Goal: Check status: Check status

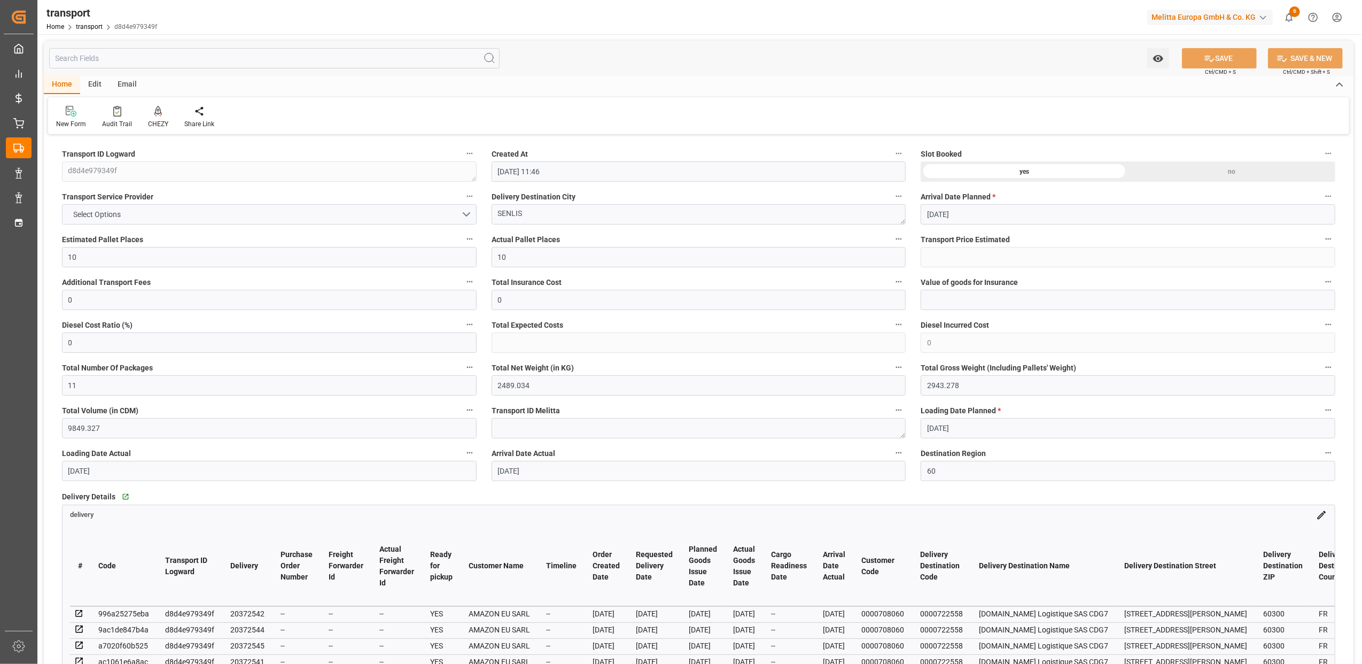
scroll to position [285, 0]
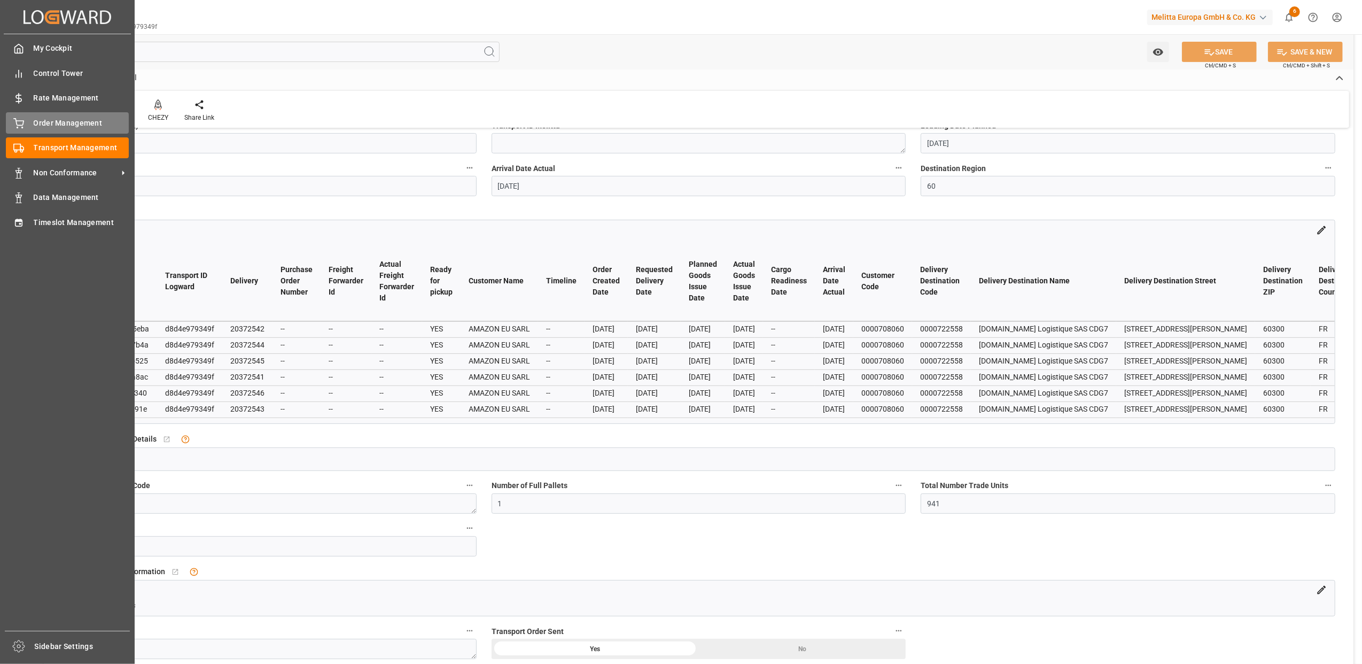
click at [13, 127] on icon at bounding box center [18, 123] width 11 height 11
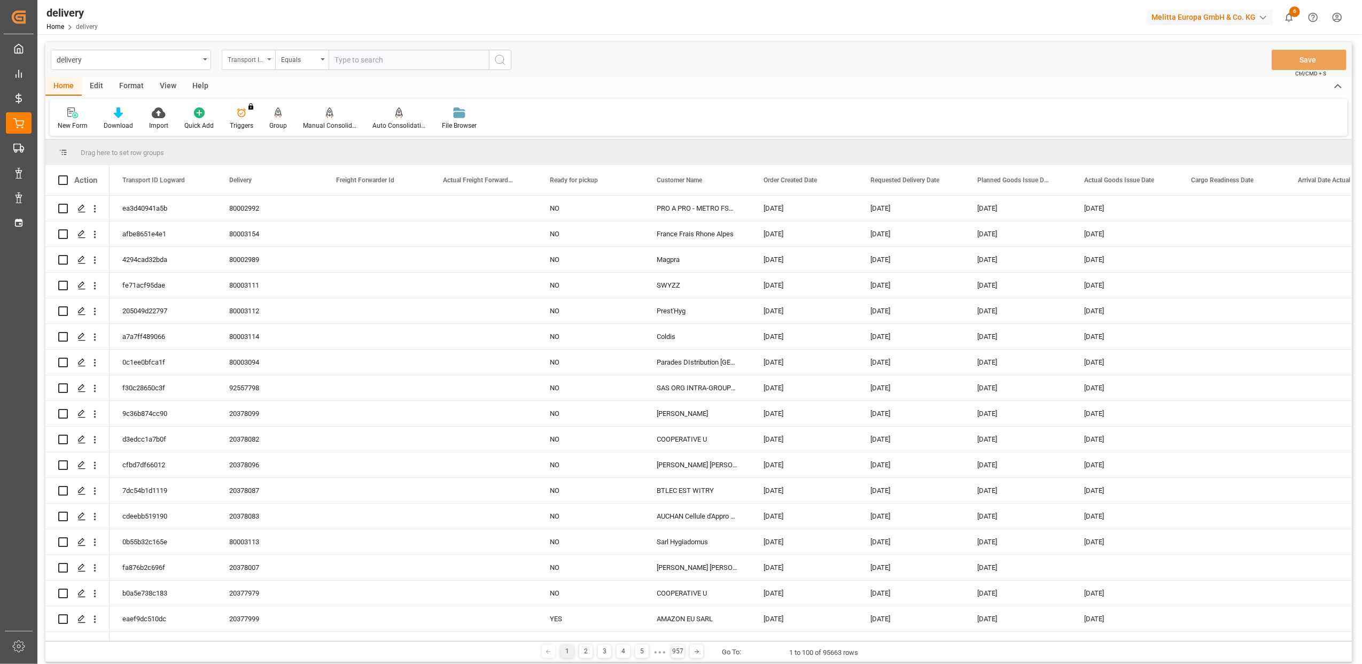
click at [268, 58] on icon "open menu" at bounding box center [269, 59] width 4 height 2
click at [283, 135] on div "Delivery" at bounding box center [301, 131] width 159 height 22
click at [402, 66] on input "text" at bounding box center [409, 60] width 160 height 20
paste input "20371900"
type input "20371900"
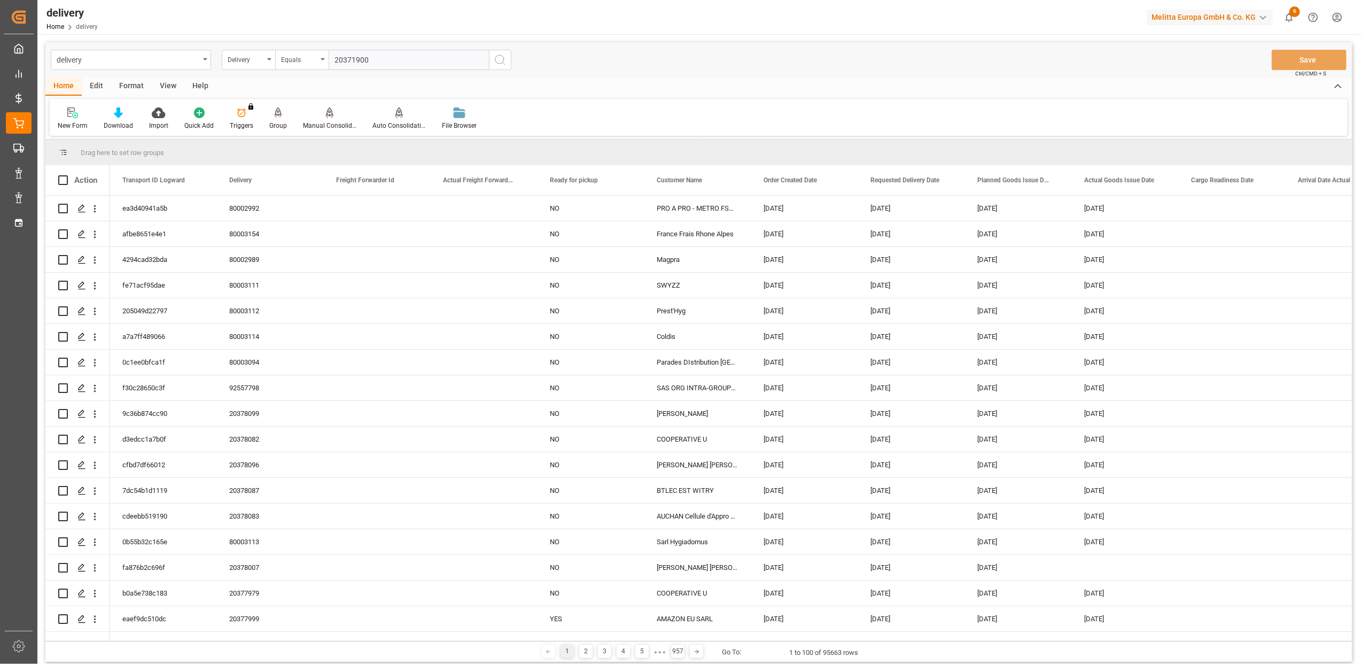
click at [495, 60] on icon "search button" at bounding box center [500, 59] width 13 height 13
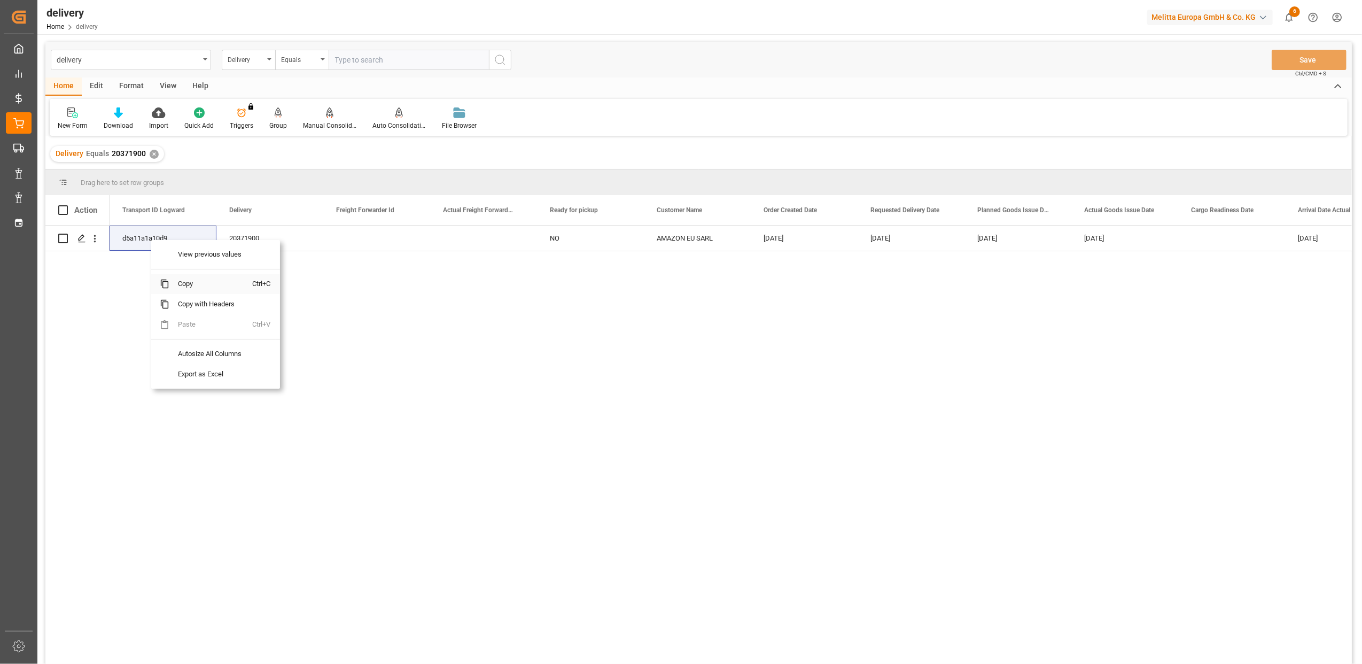
click at [214, 284] on span "Copy" at bounding box center [210, 284] width 83 height 20
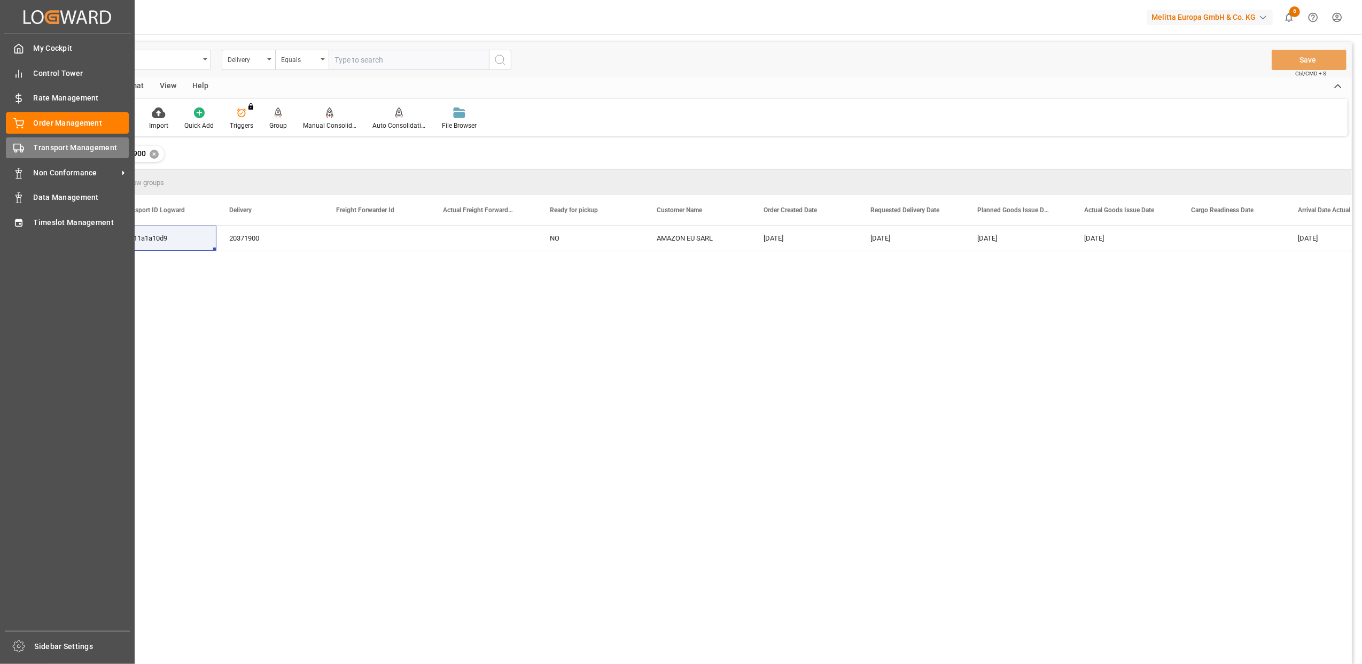
click at [49, 139] on div "Transport Management Transport Management" at bounding box center [67, 147] width 123 height 21
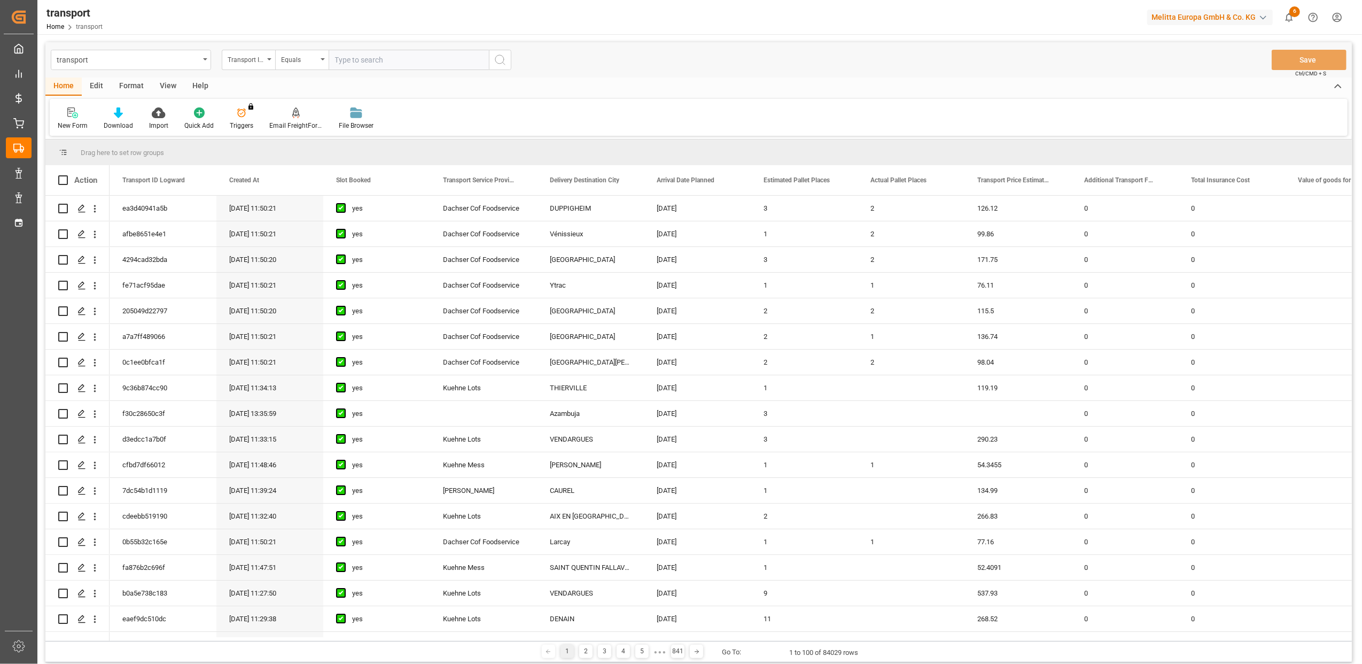
click at [484, 58] on input "text" at bounding box center [409, 60] width 160 height 20
paste input "d5a11a1a10d9"
type input "d5a11a1a10d9"
click at [499, 58] on icon "search button" at bounding box center [500, 59] width 13 height 13
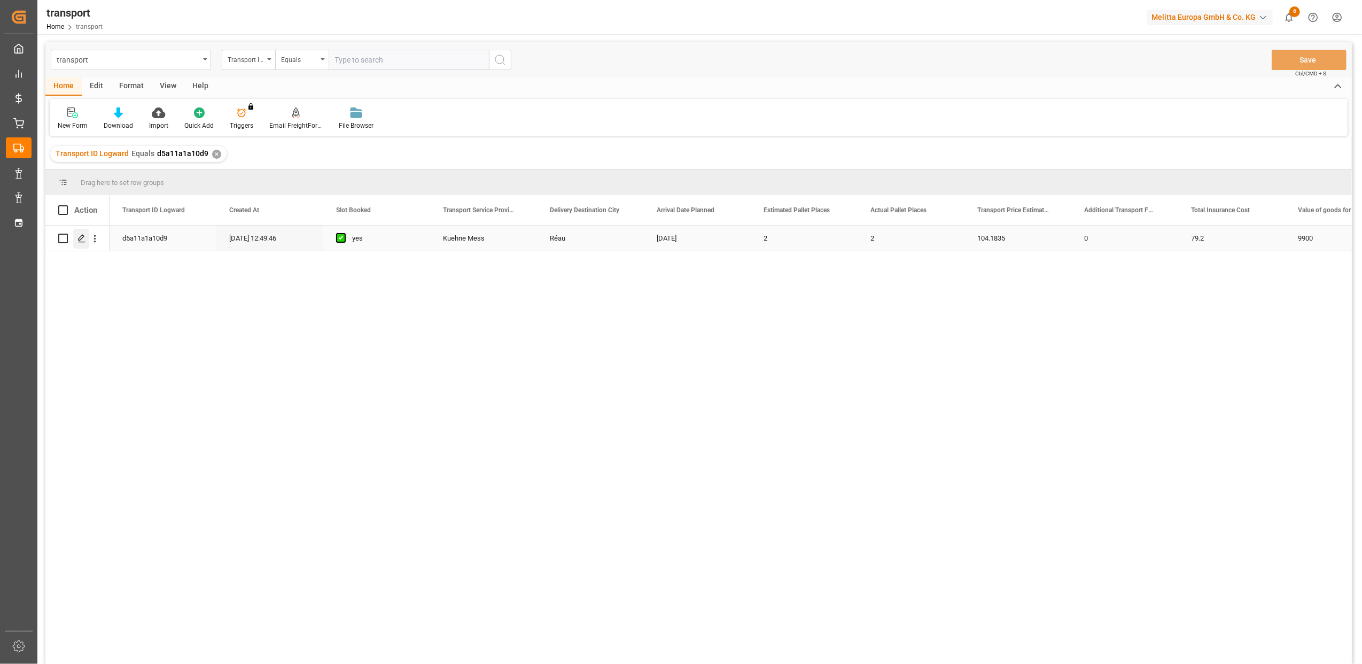
click at [81, 238] on polygon "Press SPACE to select this row." at bounding box center [81, 237] width 5 height 5
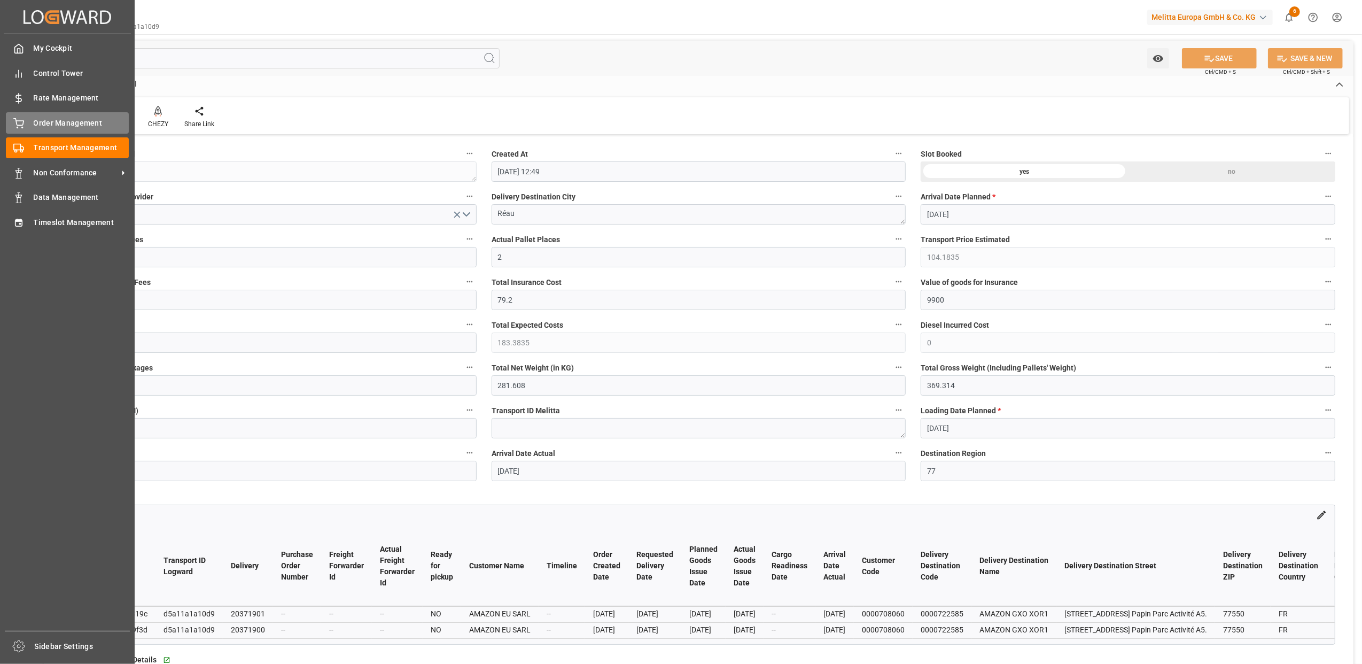
click at [26, 124] on div "Order Management Order Management" at bounding box center [67, 122] width 123 height 21
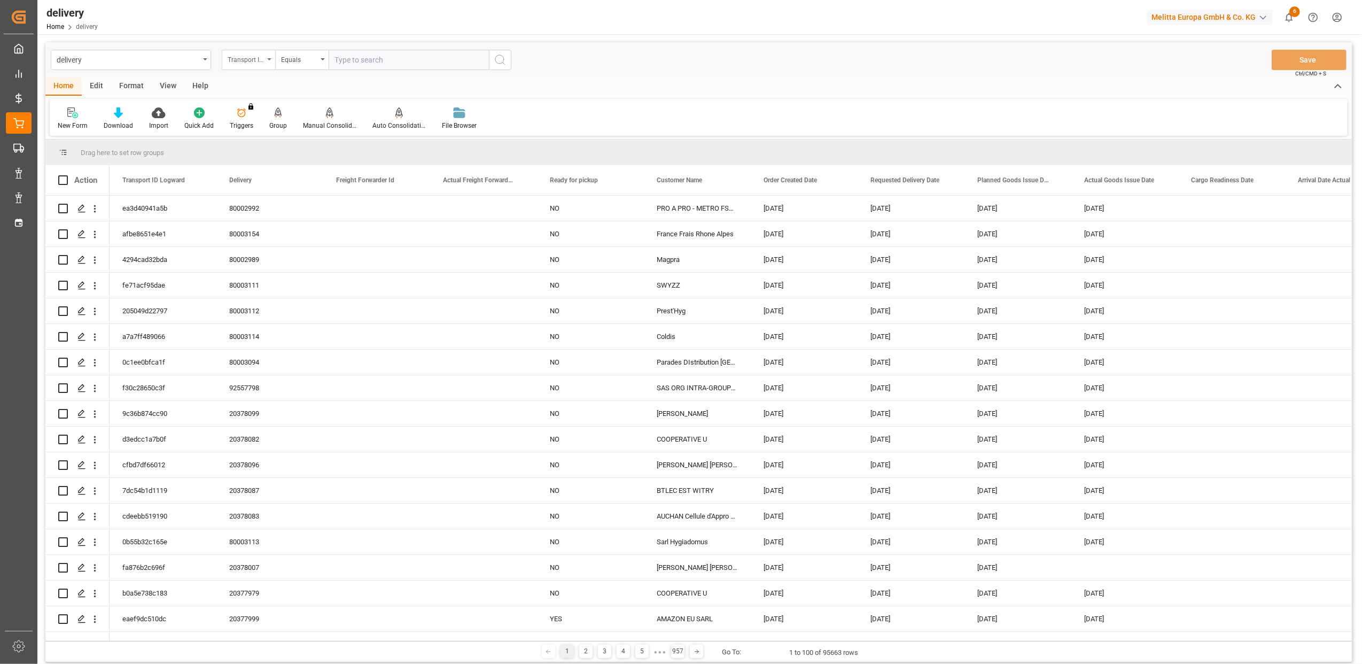
click at [270, 58] on icon "open menu" at bounding box center [269, 59] width 4 height 2
click at [249, 124] on div "Delivery" at bounding box center [301, 131] width 159 height 22
click at [370, 60] on input "text" at bounding box center [409, 60] width 160 height 20
paste input "20371455"
type input "20371455"
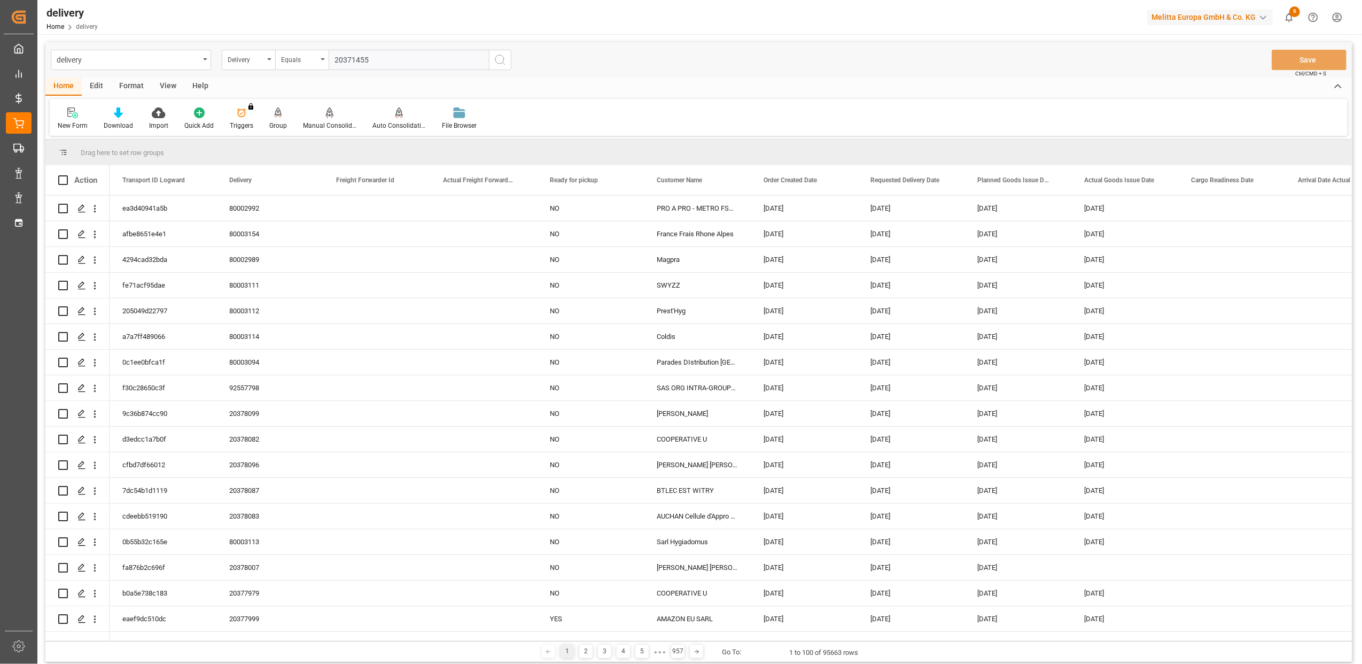
click at [499, 59] on icon "search button" at bounding box center [500, 59] width 13 height 13
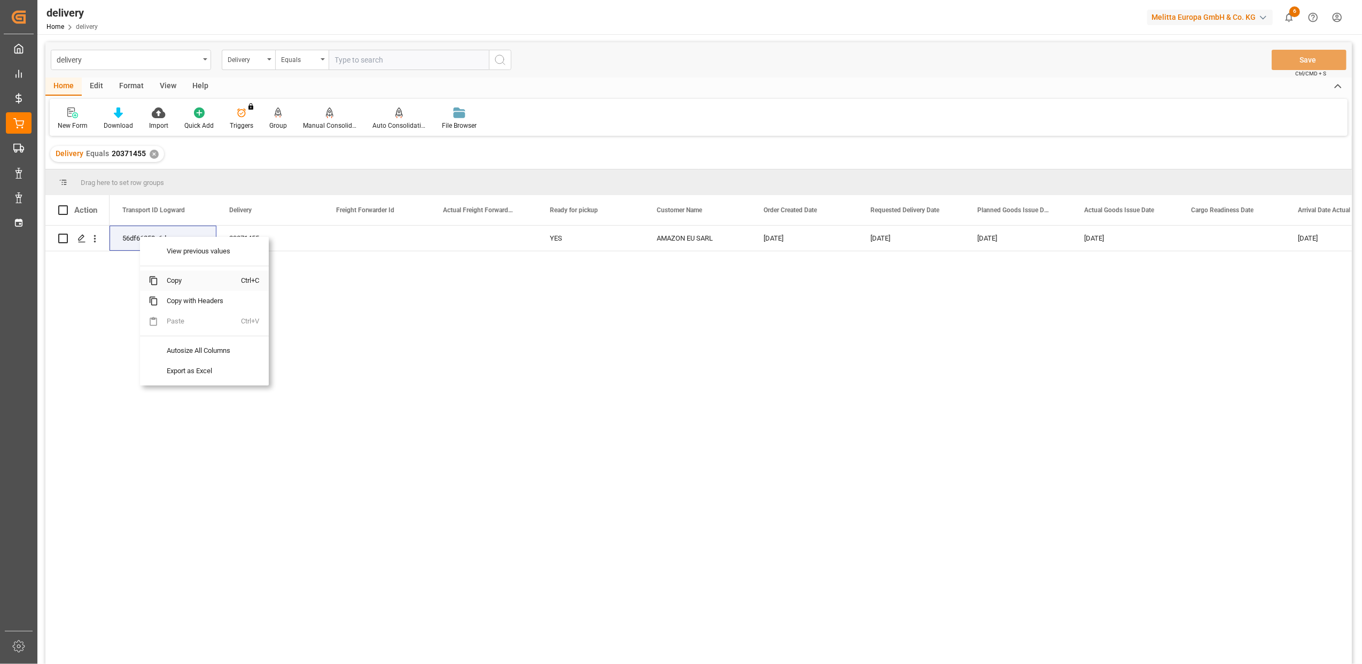
click at [180, 281] on span "Copy" at bounding box center [199, 280] width 83 height 20
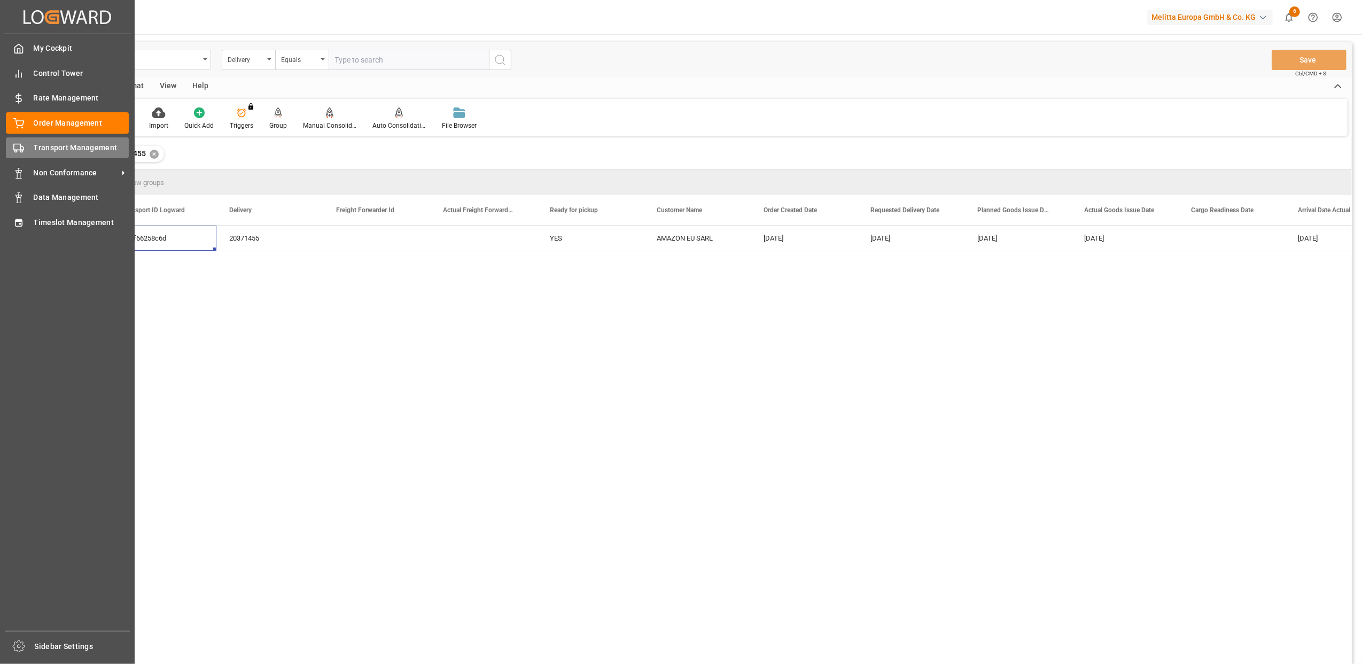
click at [24, 154] on div "Transport Management Transport Management" at bounding box center [67, 147] width 123 height 21
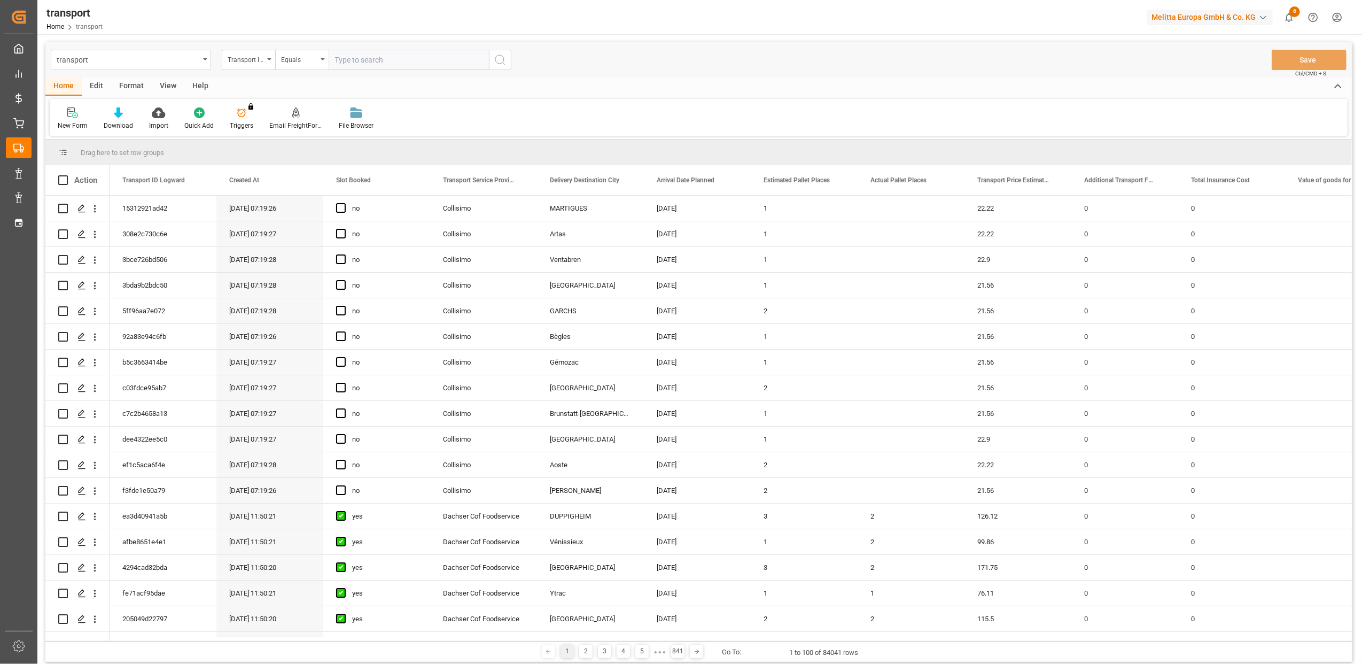
click at [407, 60] on input "text" at bounding box center [409, 60] width 160 height 20
paste input "56df66258c6d"
type input "56df66258c6d"
click at [499, 60] on icon "search button" at bounding box center [500, 59] width 13 height 13
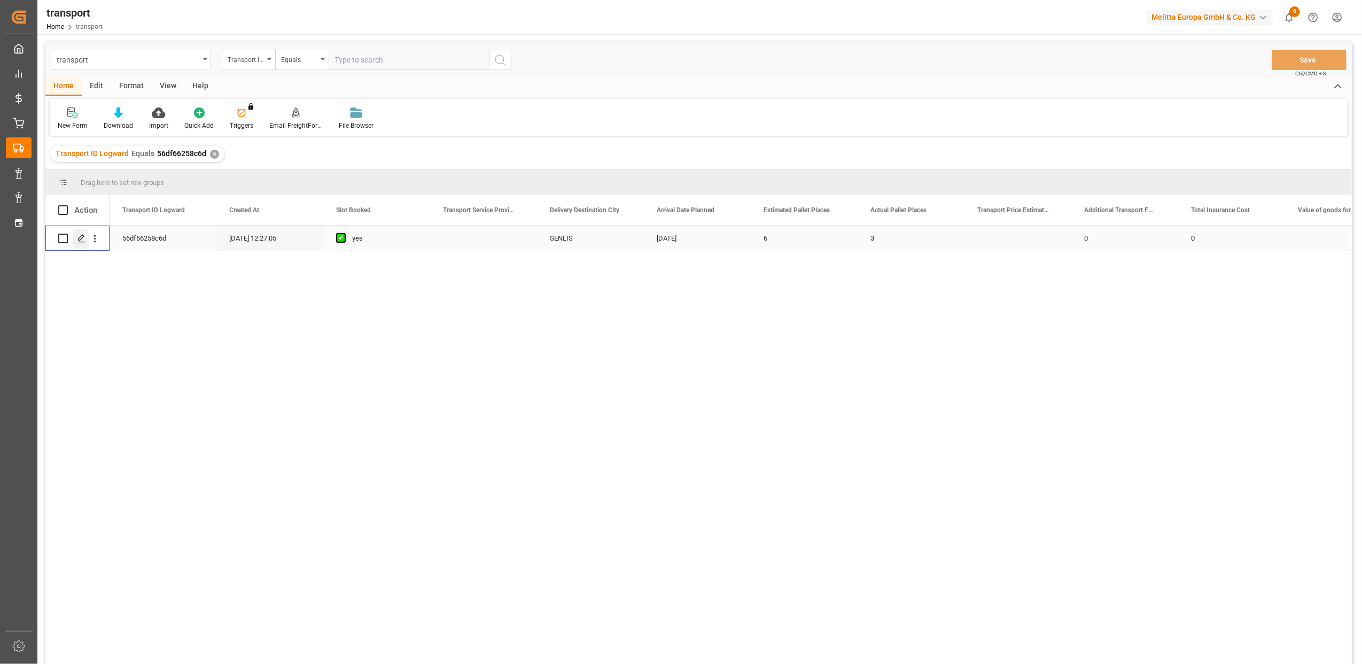
click at [83, 239] on icon "Press SPACE to select this row." at bounding box center [82, 238] width 9 height 9
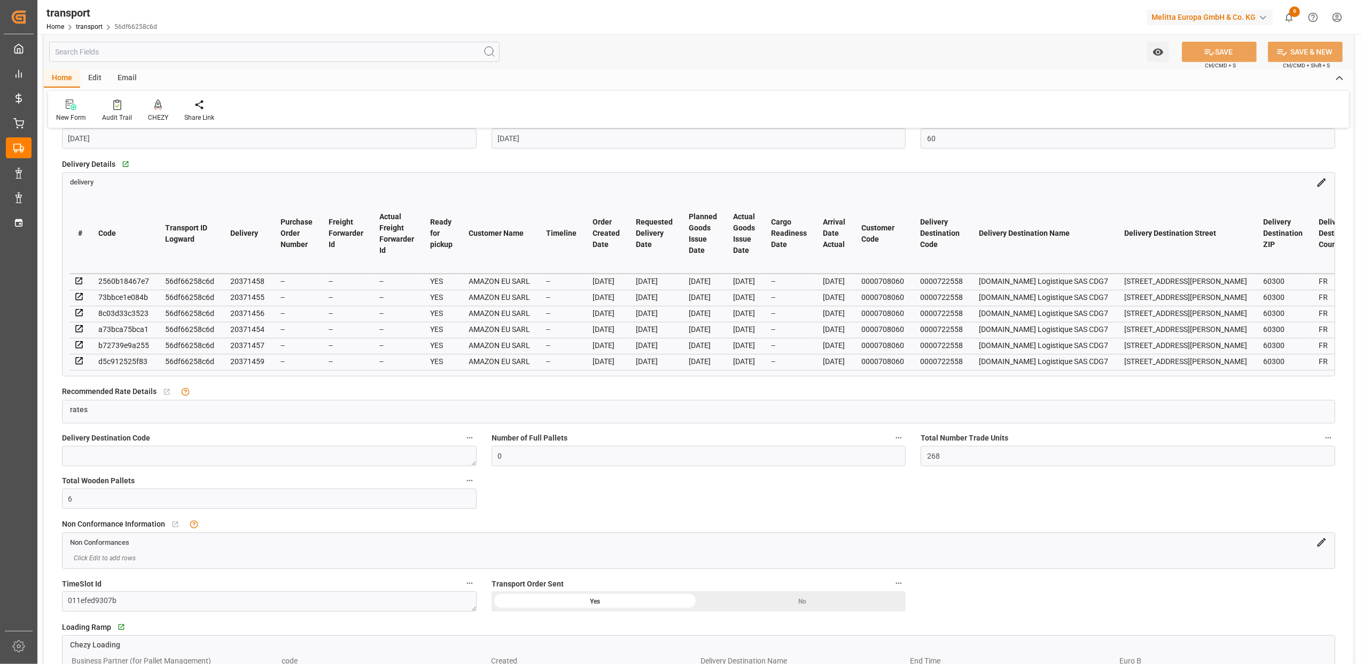
scroll to position [285, 0]
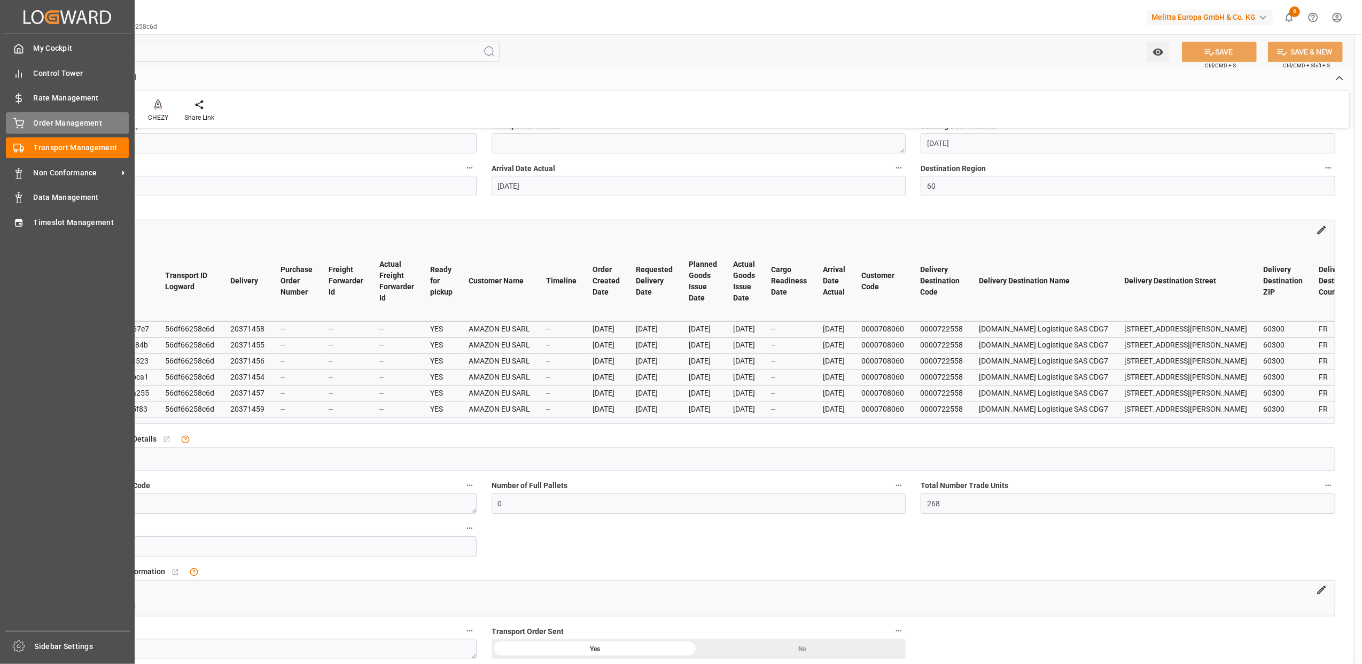
click at [15, 125] on icon at bounding box center [18, 123] width 11 height 11
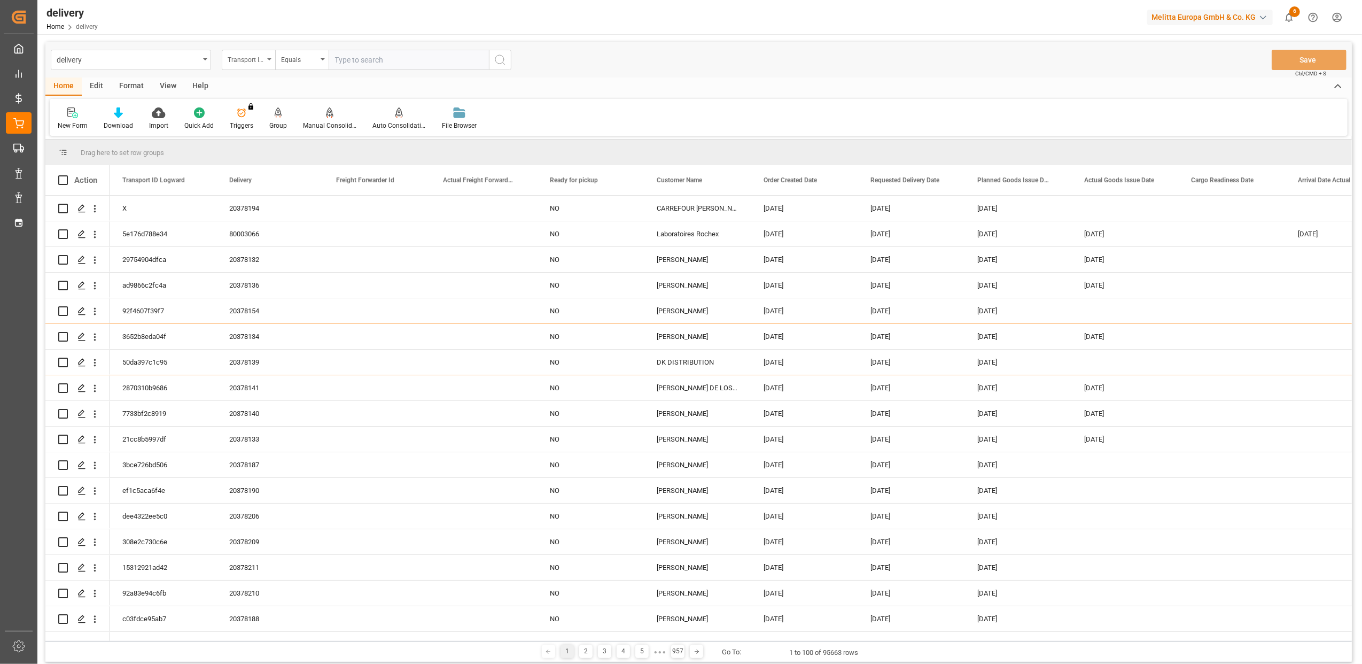
click at [269, 63] on div "Transport ID Logward" at bounding box center [248, 60] width 53 height 20
click at [253, 127] on div "Delivery" at bounding box center [301, 131] width 159 height 22
click at [412, 58] on input "text" at bounding box center [409, 60] width 160 height 20
type input "20370996"
click at [504, 59] on circle "search button" at bounding box center [499, 59] width 9 height 9
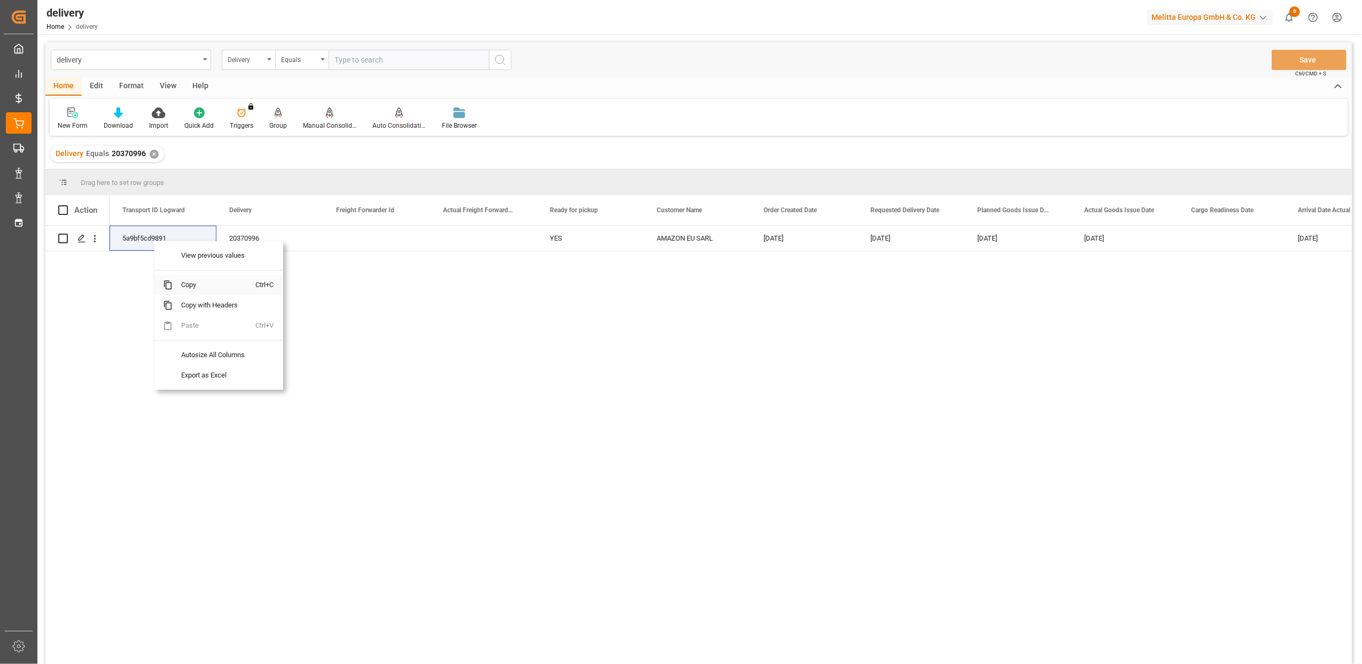
click at [205, 285] on span "Copy" at bounding box center [214, 285] width 83 height 20
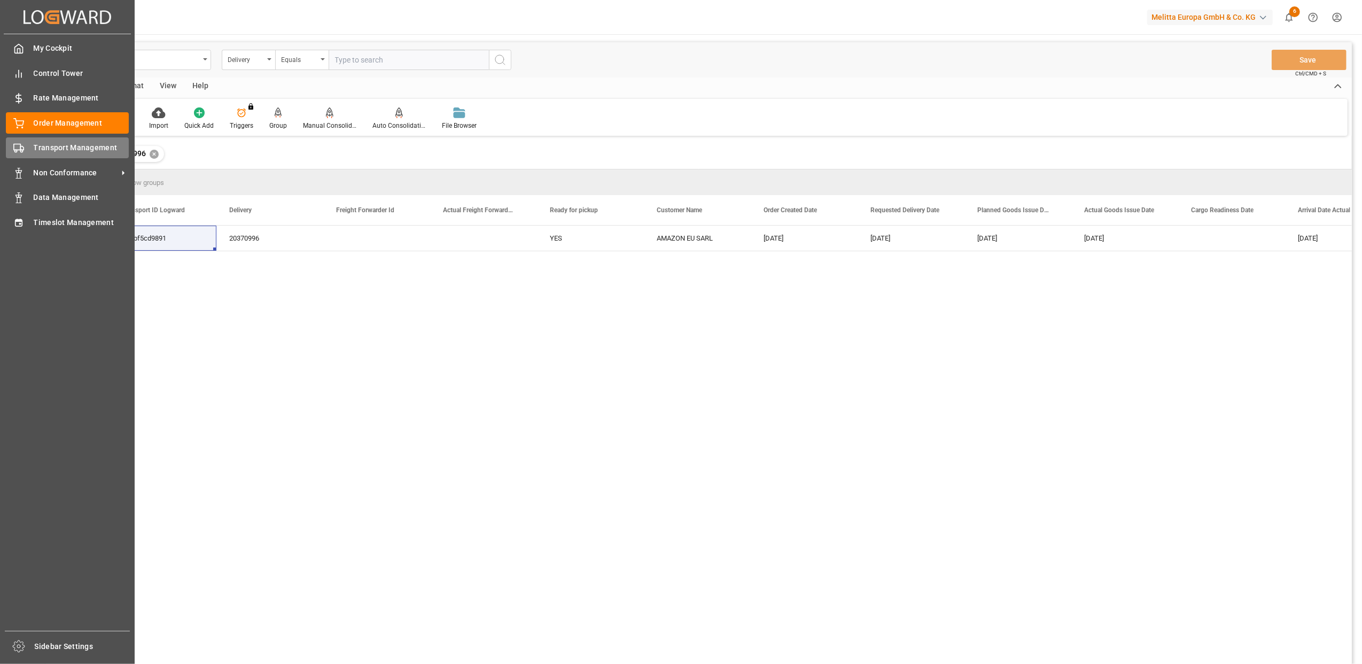
click at [24, 152] on icon at bounding box center [18, 148] width 11 height 11
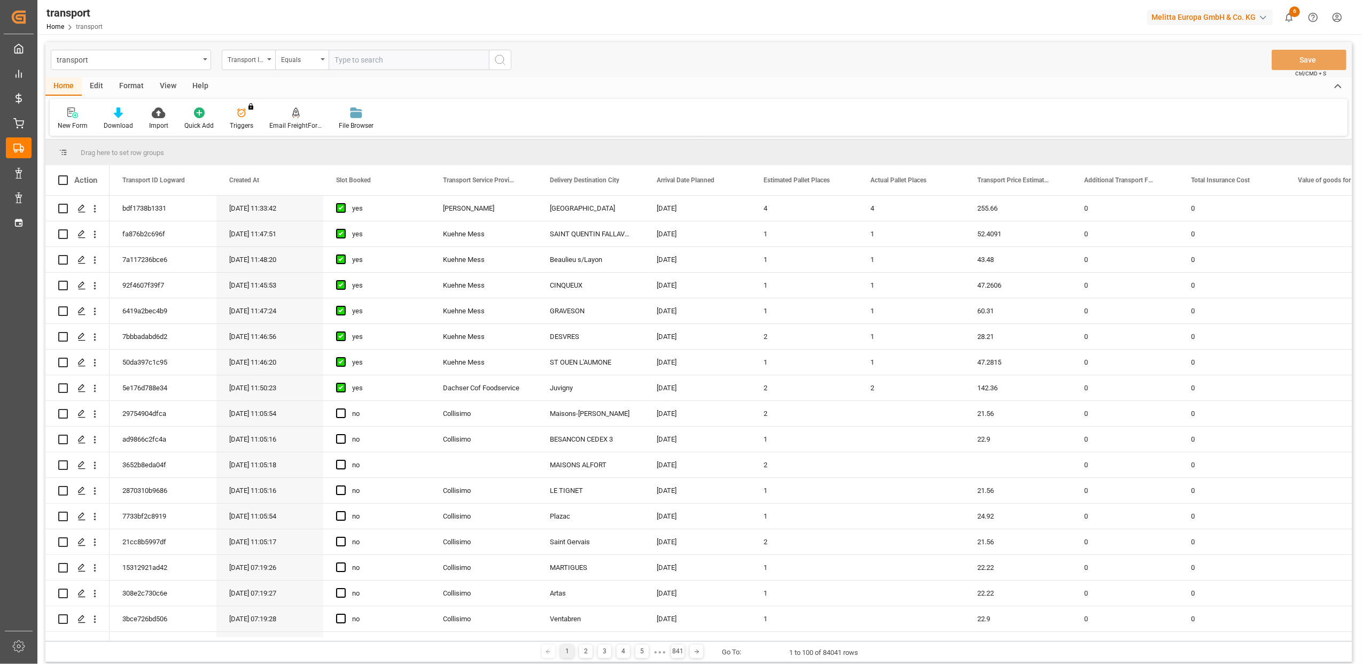
click at [389, 65] on input "text" at bounding box center [409, 60] width 160 height 20
paste input "5a9bf5cd9891"
type input "5a9bf5cd9891"
click at [498, 62] on icon "search button" at bounding box center [500, 59] width 13 height 13
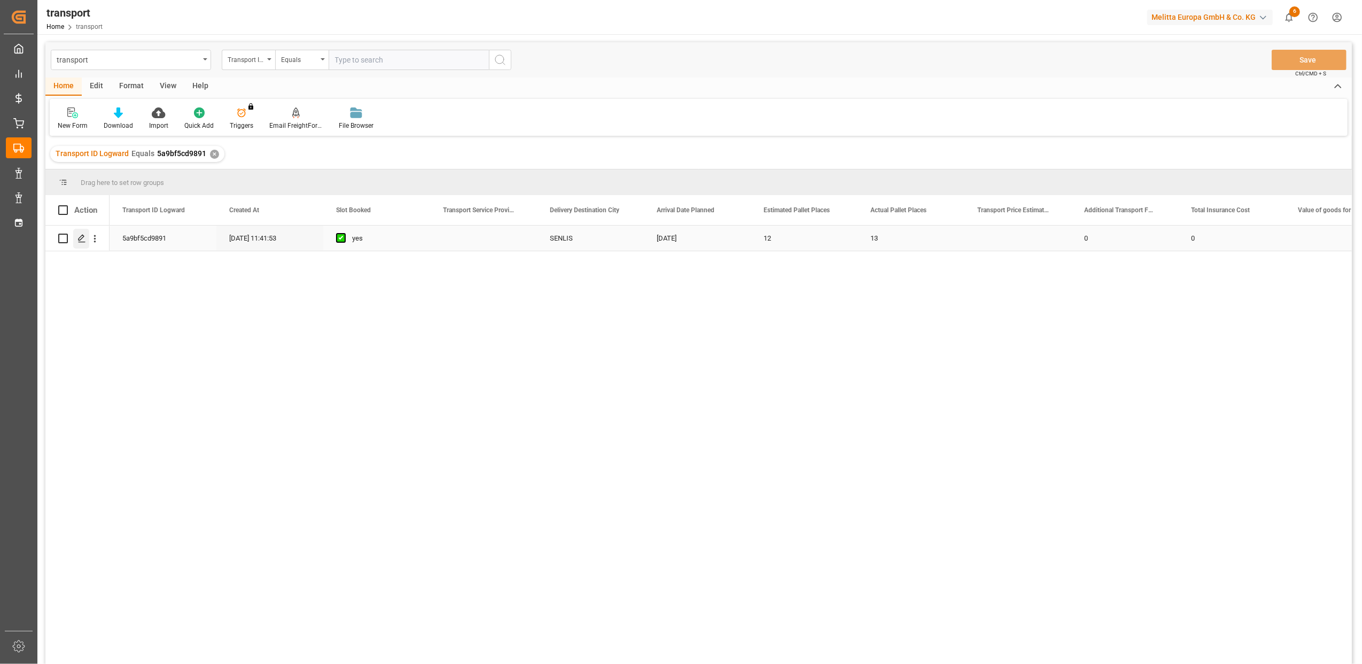
click at [82, 234] on icon "Press SPACE to select this row." at bounding box center [82, 238] width 9 height 9
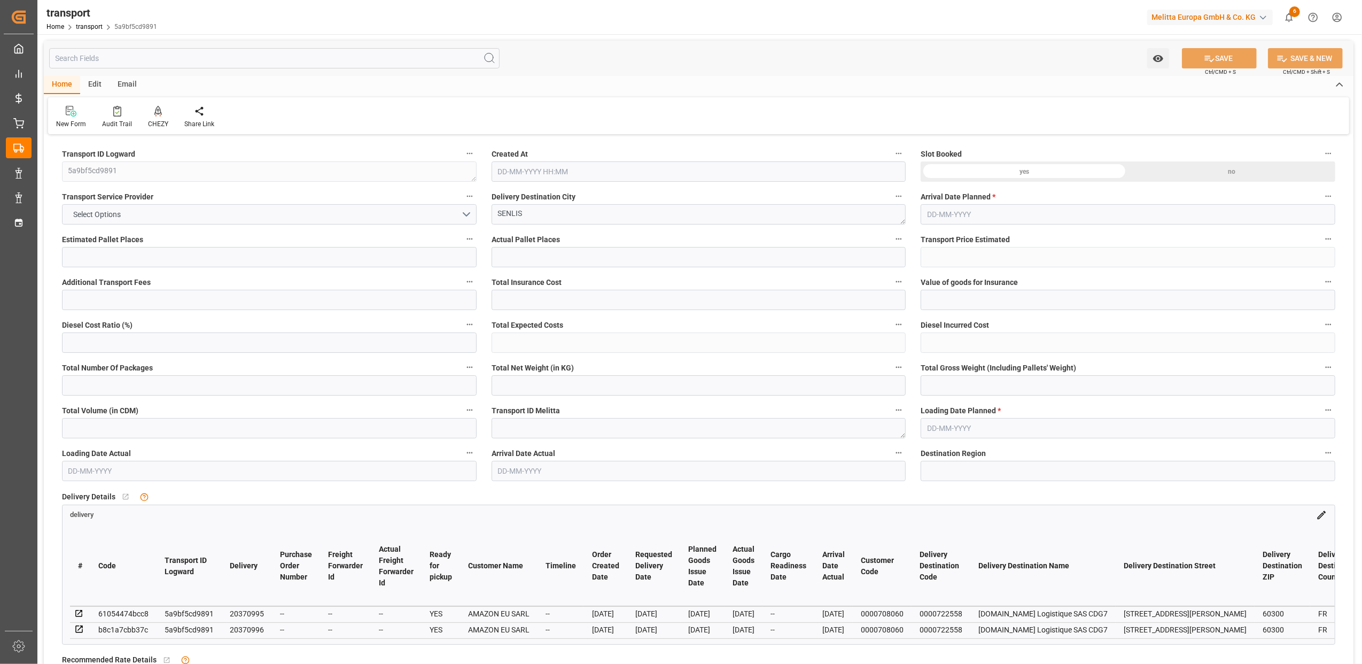
type input "12"
type input "13"
type input "0"
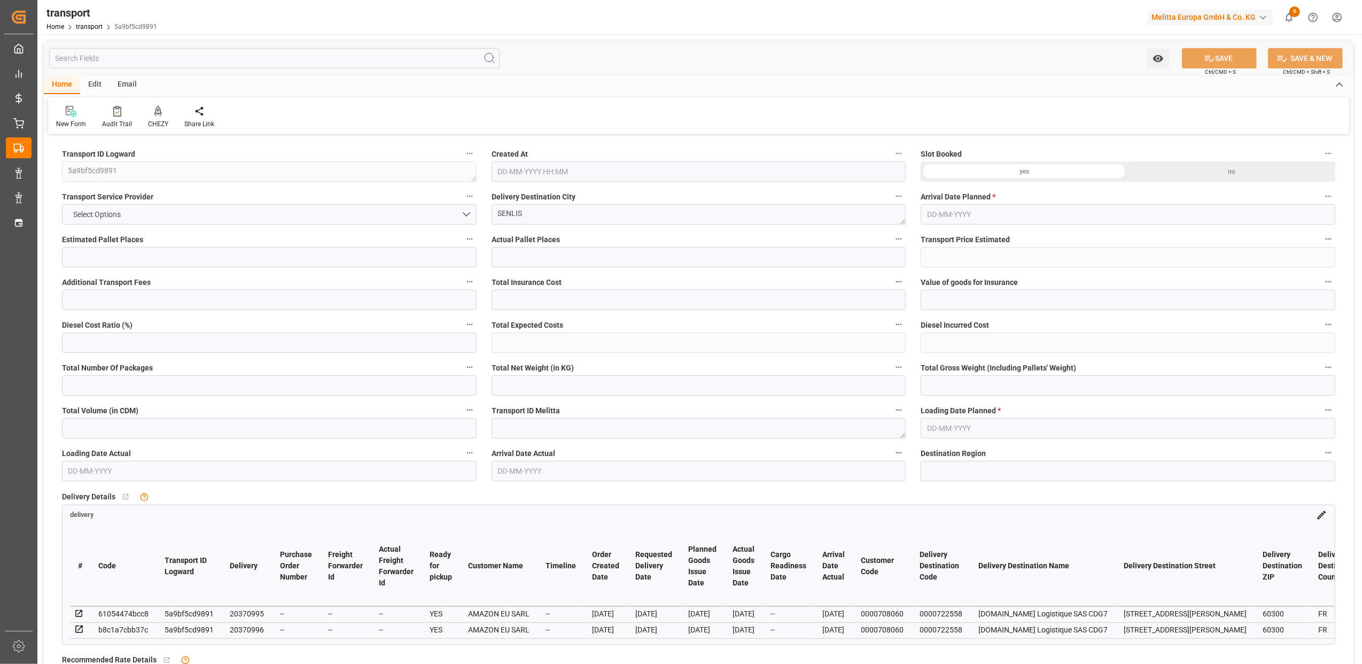
type input "0"
type input "13"
type input "1518.311"
type input "2260.488"
type input "16049.753"
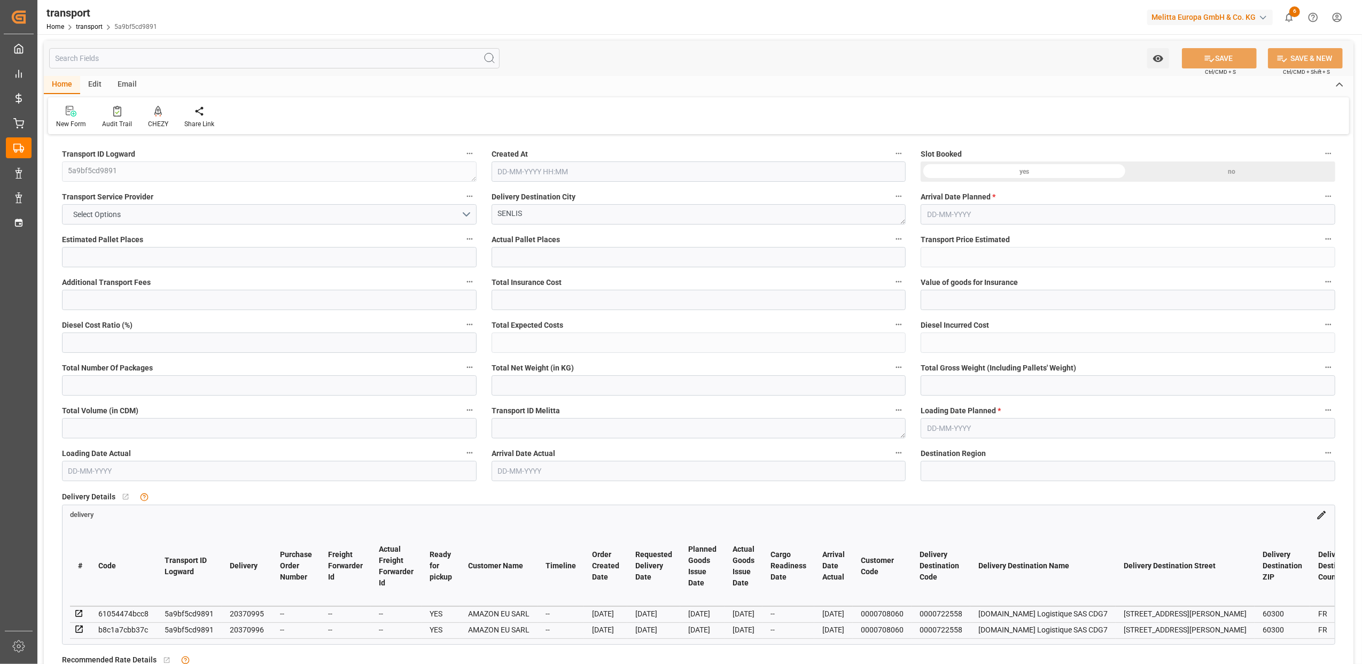
type input "60"
type input "7"
type input "400"
type input "13"
type input "101"
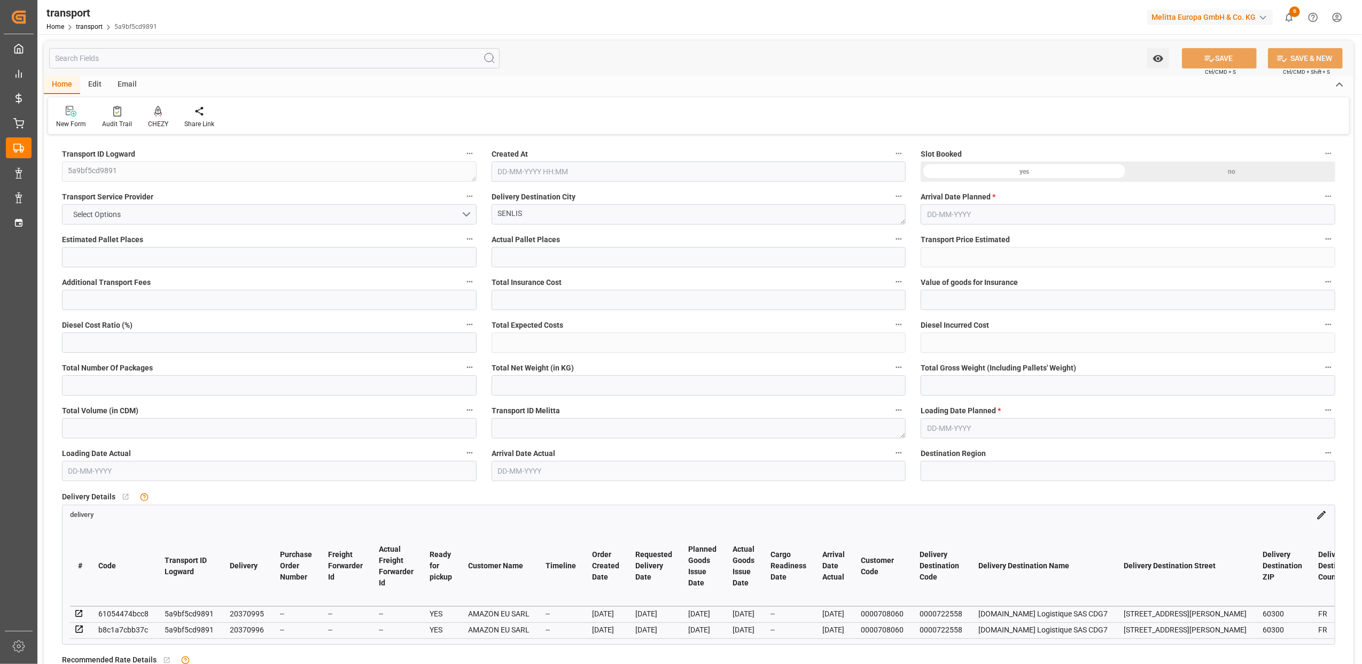
type input "1868.822"
type input "0"
type input "10767.6795"
type input "0"
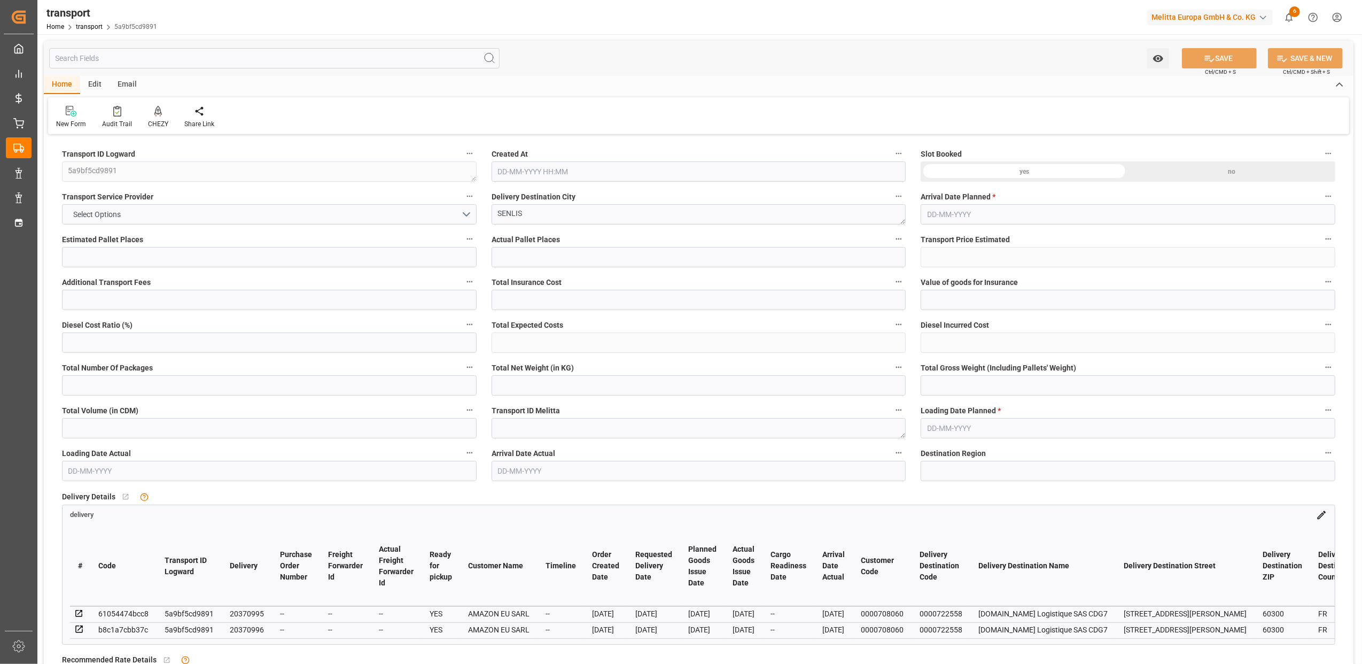
type input "21"
type input "80"
type input "[DATE] 11:41"
type input "[DATE]"
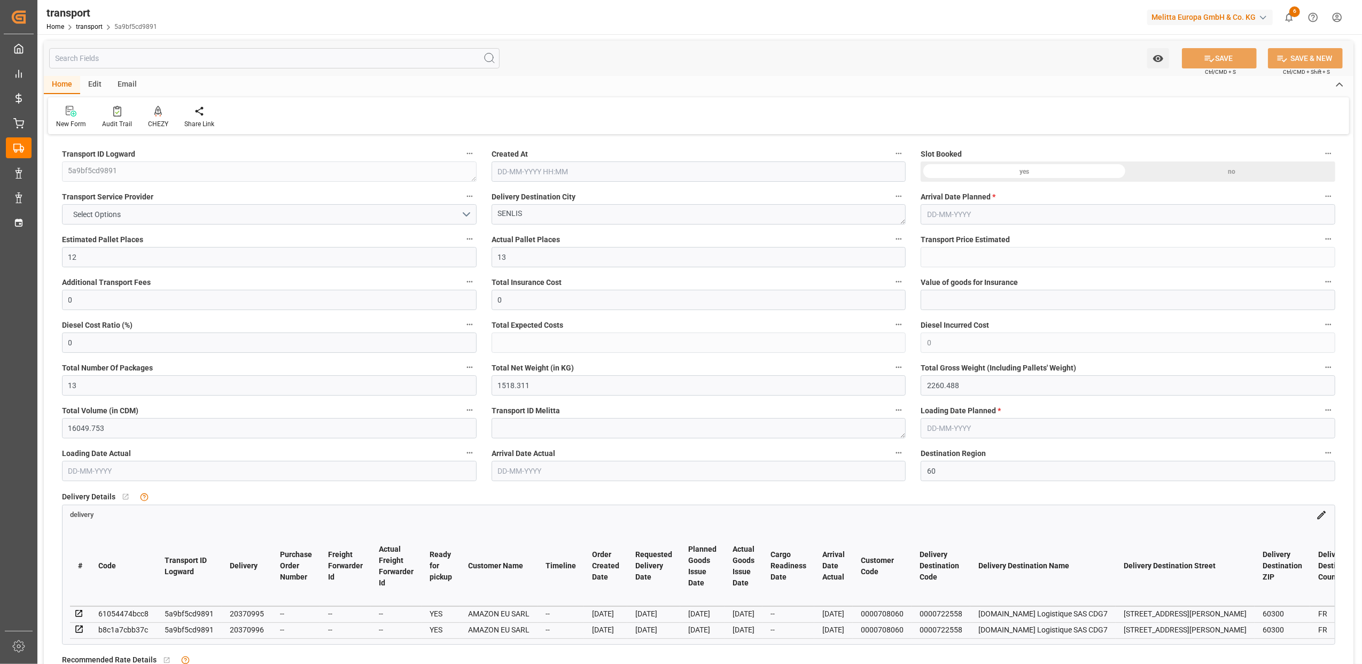
type input "[DATE]"
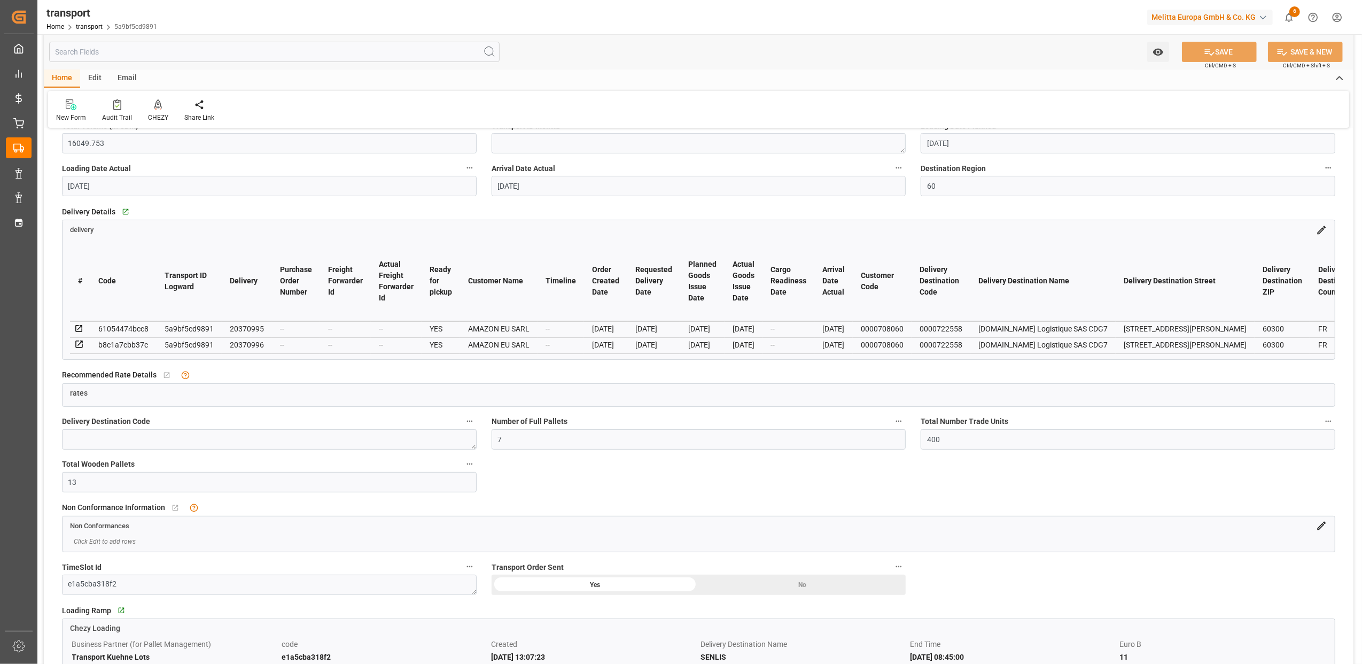
scroll to position [499, 0]
